Goal: Information Seeking & Learning: Learn about a topic

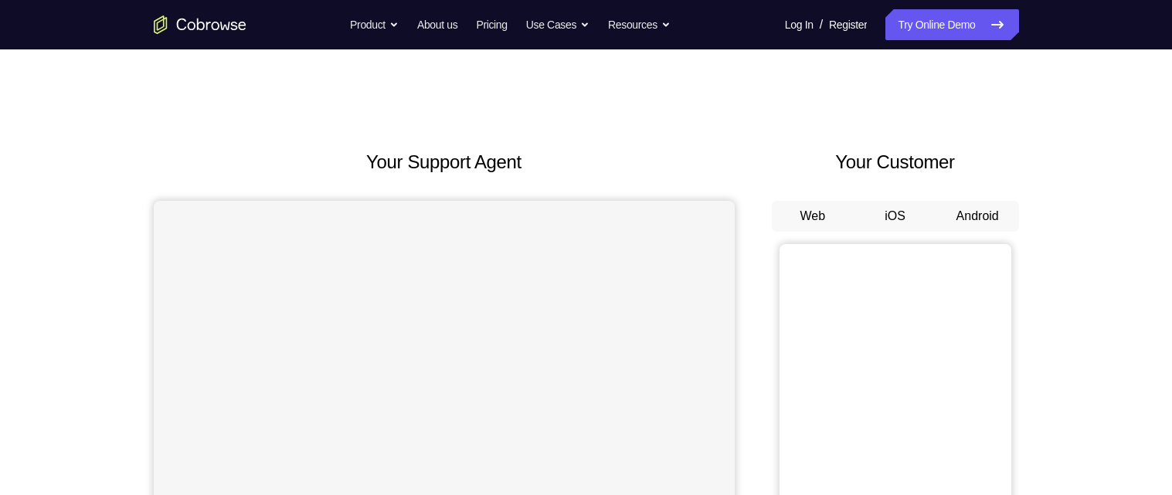
click at [979, 215] on button "Android" at bounding box center [977, 216] width 83 height 31
click at [986, 209] on button "Android" at bounding box center [977, 216] width 83 height 31
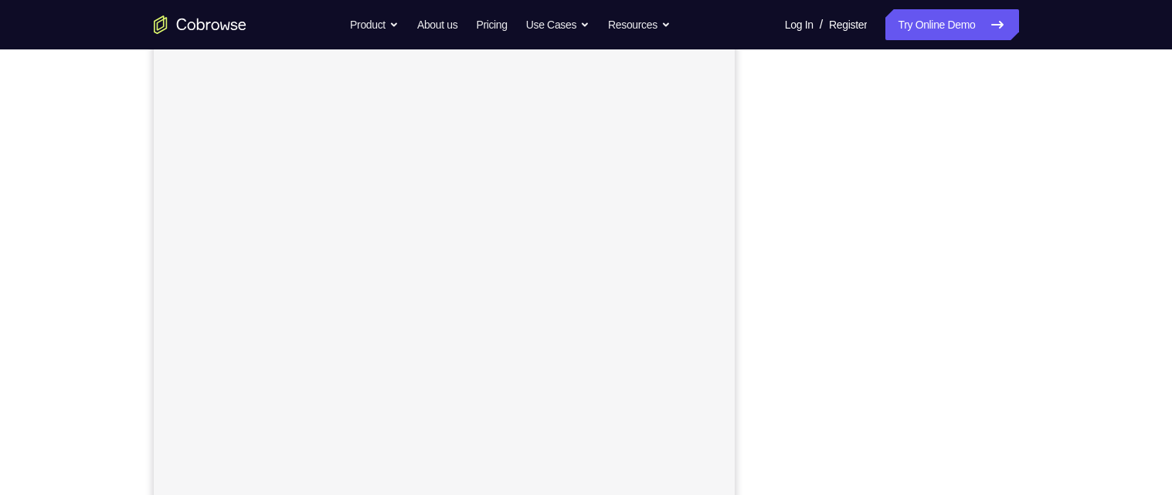
scroll to position [160, 0]
click at [1100, 117] on div "Your Support Agent Your Customer Web iOS Android Next Steps We’d be happy to gi…" at bounding box center [586, 399] width 1172 height 1019
click at [1067, 237] on div "Your Support Agent Your Customer Web iOS Android Next Steps We’d be happy to gi…" at bounding box center [586, 324] width 989 height 1019
